Goal: Task Accomplishment & Management: Manage account settings

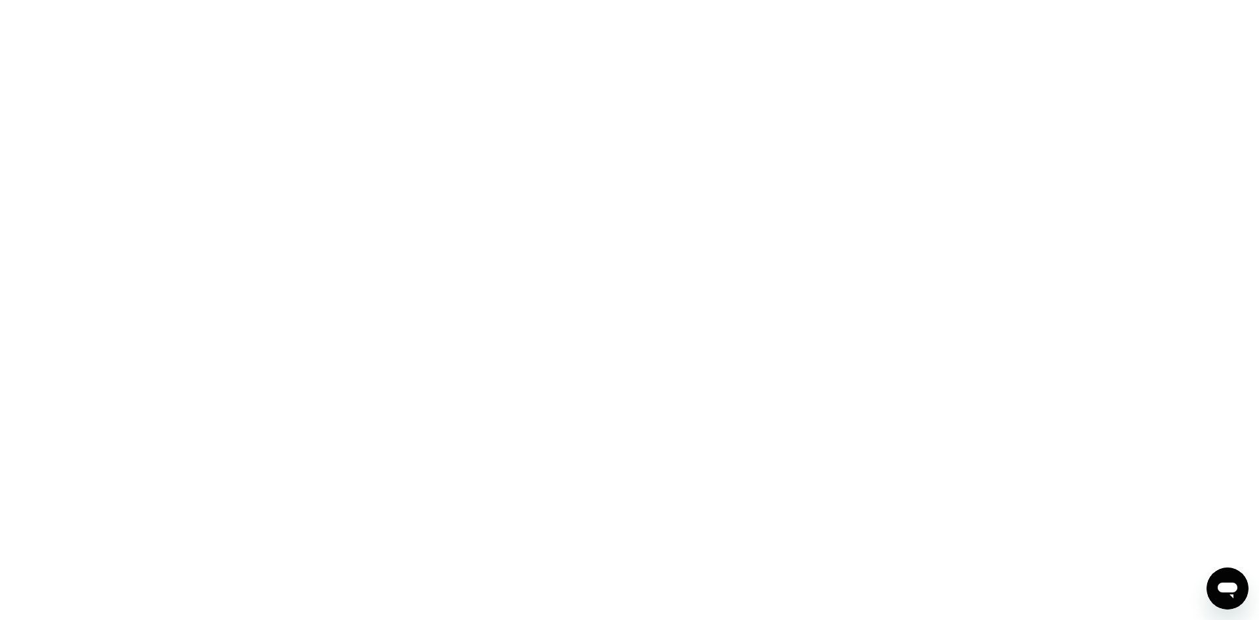
click at [259, 62] on div at bounding box center [629, 310] width 1259 height 620
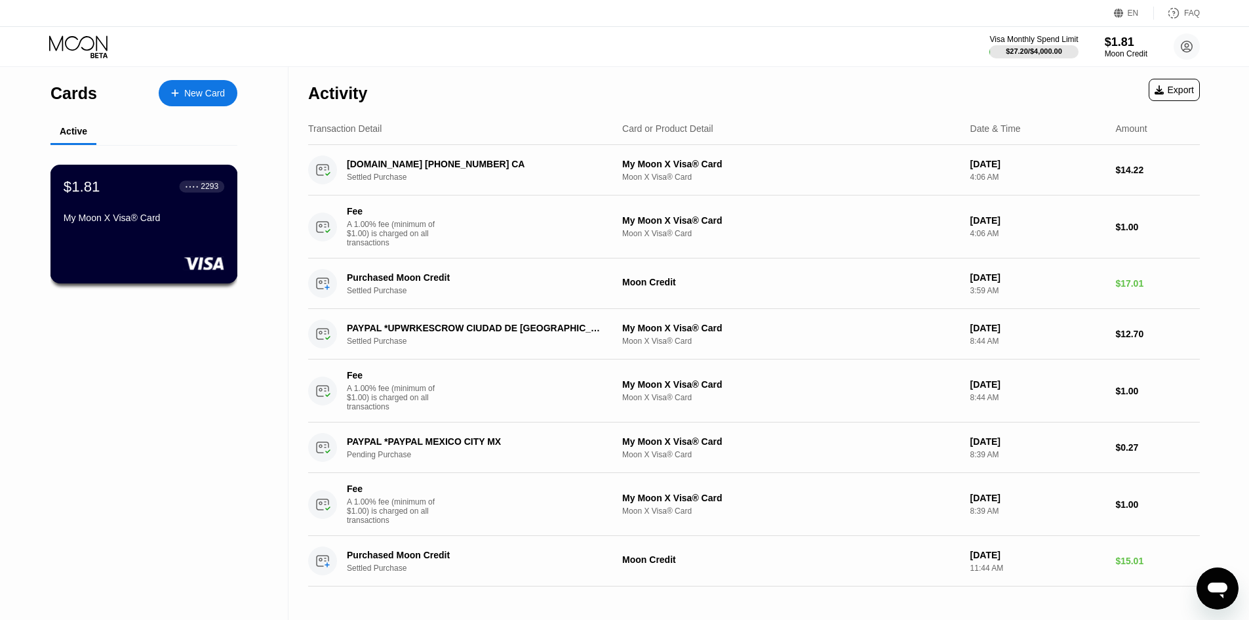
click at [202, 248] on div "$1.81 ● ● ● ● 2293 My Moon X Visa® Card" at bounding box center [144, 224] width 188 height 119
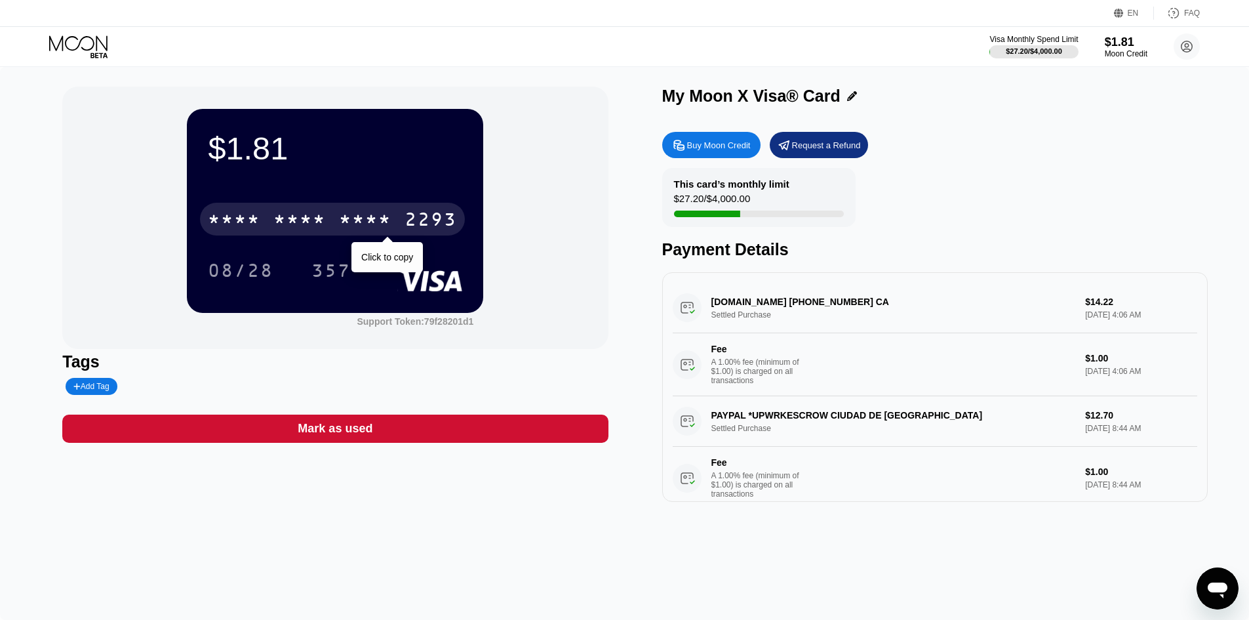
click at [284, 212] on div "* * * *" at bounding box center [299, 220] width 52 height 21
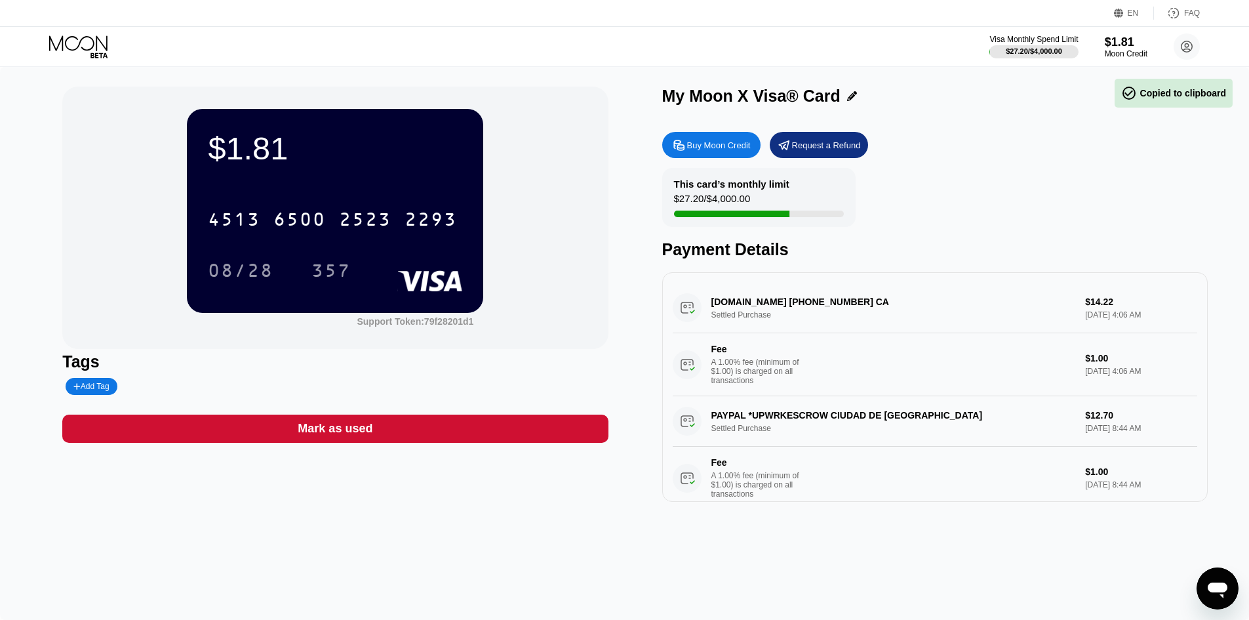
click at [239, 266] on div "08/28" at bounding box center [241, 272] width 66 height 21
drag, startPoint x: 317, startPoint y: 266, endPoint x: 329, endPoint y: 265, distance: 11.9
click at [317, 266] on div "357" at bounding box center [330, 272] width 39 height 21
